Goal: Transaction & Acquisition: Purchase product/service

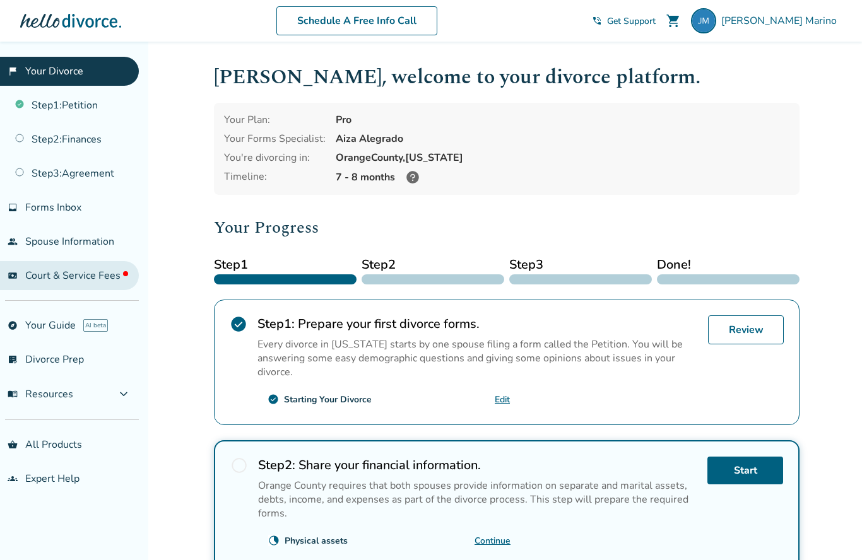
click at [70, 273] on span "Court & Service Fees" at bounding box center [76, 276] width 103 height 14
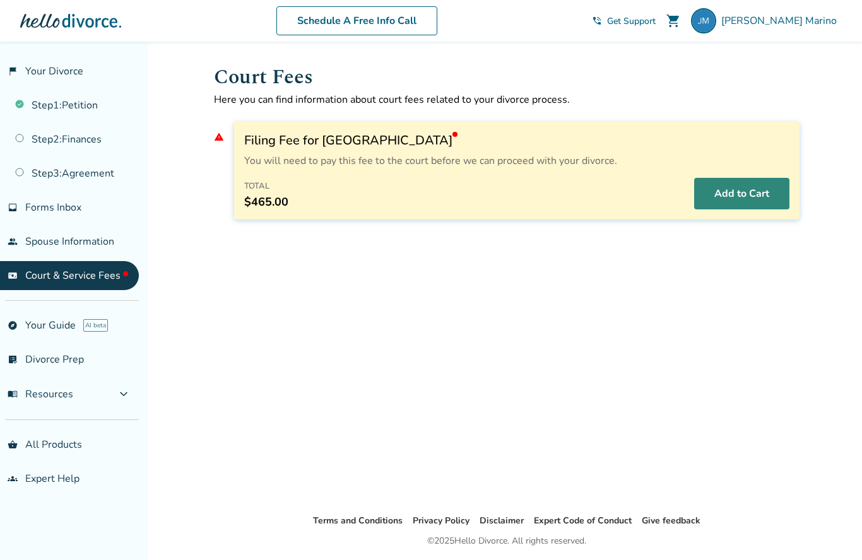
click at [745, 202] on button "Add to Cart" at bounding box center [741, 194] width 95 height 32
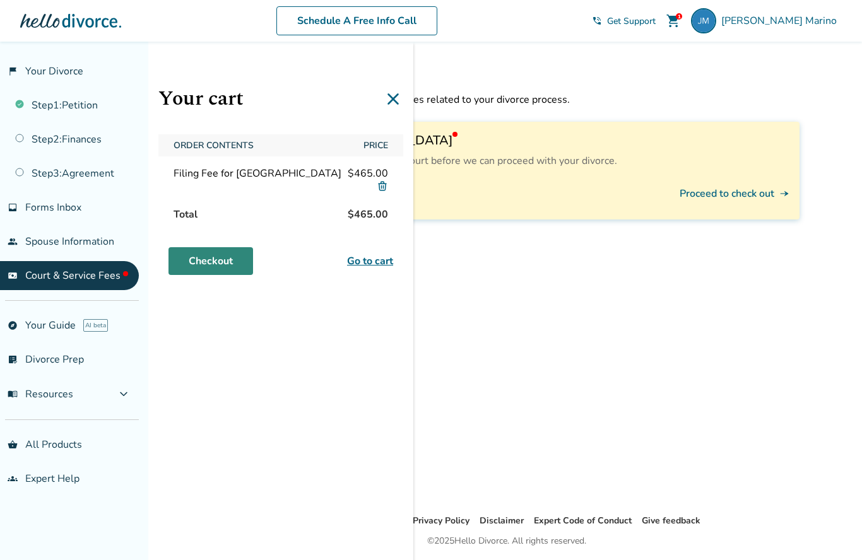
click at [210, 265] on link "Checkout" at bounding box center [210, 261] width 85 height 28
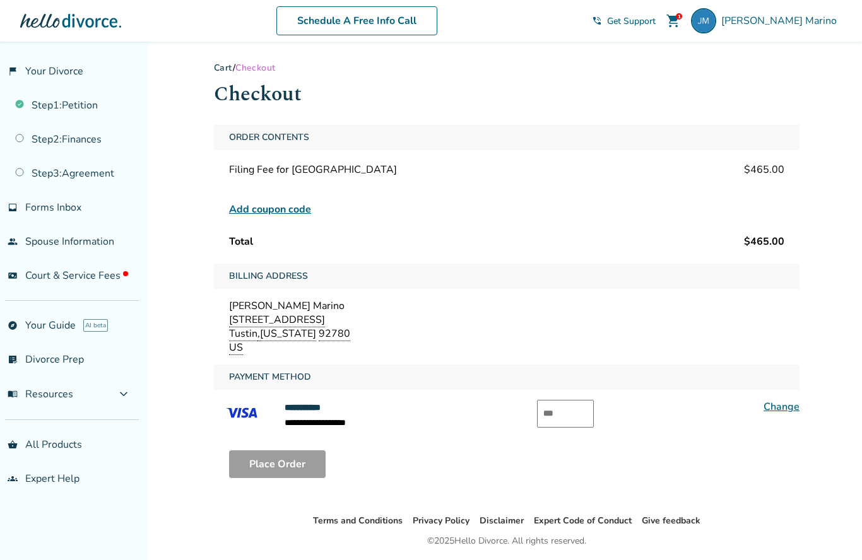
scroll to position [97, 0]
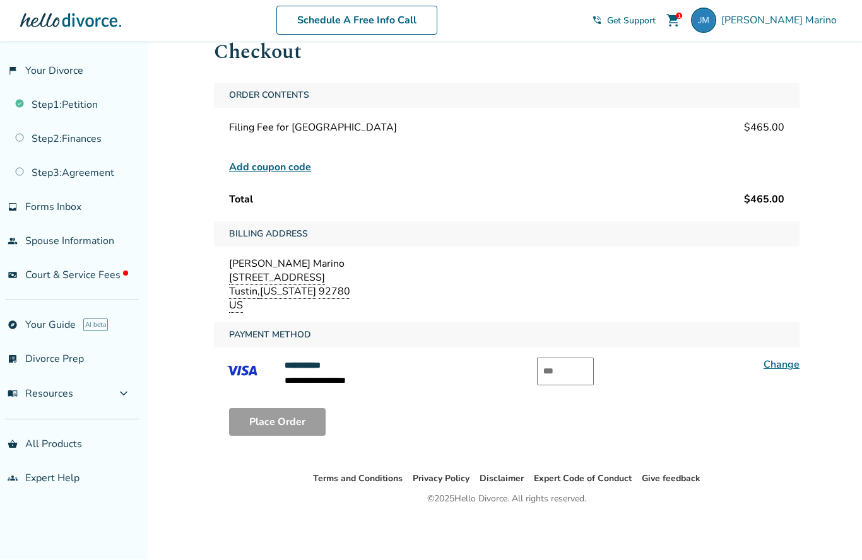
click at [588, 358] on input "text" at bounding box center [565, 372] width 57 height 28
type input "***"
click at [281, 409] on button "Place Order" at bounding box center [277, 423] width 97 height 28
